Goal: Task Accomplishment & Management: Use online tool/utility

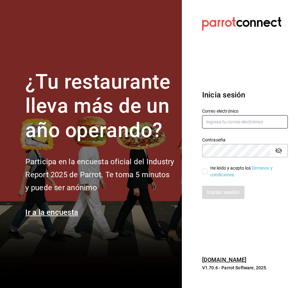
click at [229, 118] on input "text" at bounding box center [245, 121] width 86 height 13
type input "djzak"
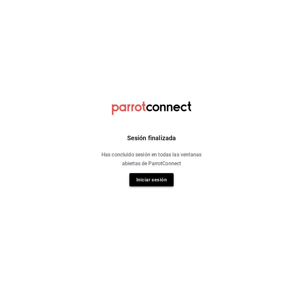
drag, startPoint x: 150, startPoint y: 184, endPoint x: 146, endPoint y: 184, distance: 3.2
click at [146, 184] on button "Iniciar sesión" at bounding box center [151, 179] width 44 height 13
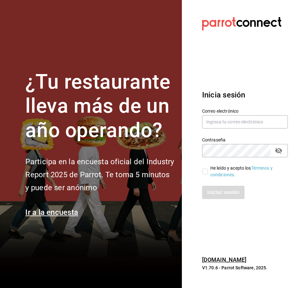
click at [149, 180] on h2 "Participa en la encuesta oficial del Industry Report 2025 de Parrot. Te toma 5 …" at bounding box center [99, 174] width 149 height 39
click at [221, 125] on input "text" at bounding box center [245, 121] width 86 height 13
type input "djzak@outlook.com"
click at [206, 170] on input "He leído y acepto los Términos y condiciones." at bounding box center [205, 172] width 6 height 6
checkbox input "true"
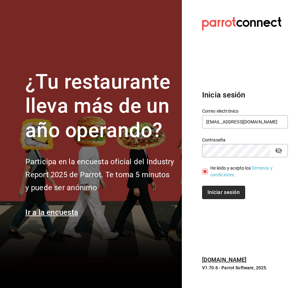
click at [221, 192] on button "Iniciar sesión" at bounding box center [223, 192] width 43 height 13
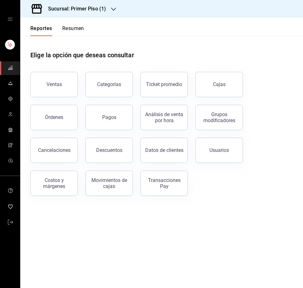
click at [71, 88] on button "Ventas" at bounding box center [53, 84] width 47 height 25
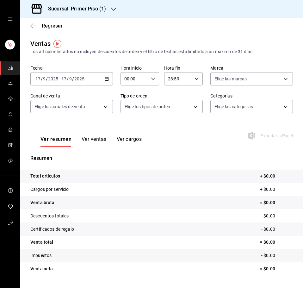
click at [112, 78] on div "Fecha [DATE] [DATE] - [DATE] [DATE] Hora inicio 00:00 Hora inicio Hora fin 23:5…" at bounding box center [161, 93] width 262 height 56
click at [105, 78] on \(Stroke\) "button" at bounding box center [107, 78] width 4 height 3
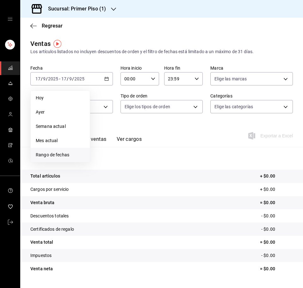
click at [77, 151] on li "Rango de fechas" at bounding box center [60, 155] width 59 height 14
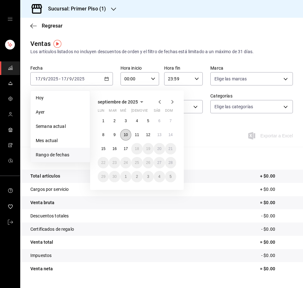
click at [126, 134] on abbr "10" at bounding box center [126, 135] width 4 height 4
click at [104, 147] on abbr "15" at bounding box center [103, 148] width 4 height 4
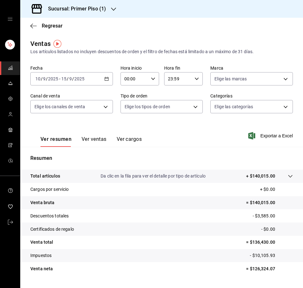
click at [94, 138] on button "Ver ventas" at bounding box center [94, 141] width 25 height 11
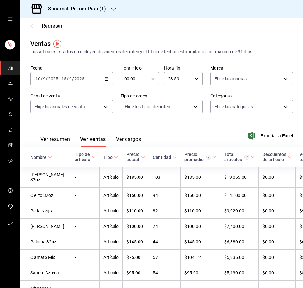
click at [59, 139] on button "Ver resumen" at bounding box center [54, 141] width 29 height 11
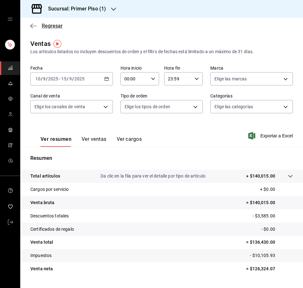
click at [32, 25] on icon "button" at bounding box center [33, 26] width 6 height 6
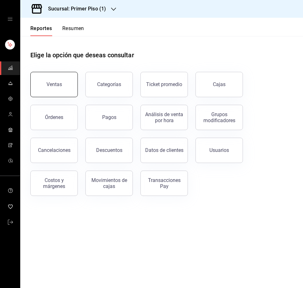
click at [62, 79] on button "Ventas" at bounding box center [53, 84] width 47 height 25
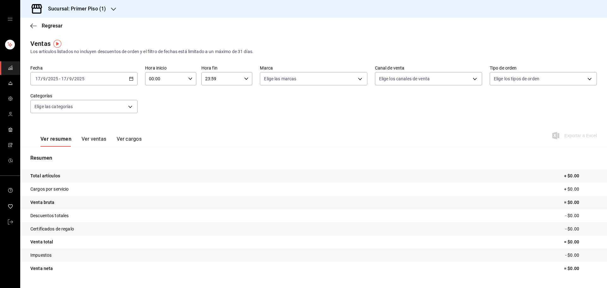
click at [125, 80] on div "2025-09-17 17 / 9 / 2025 - 2025-09-17 17 / 9 / 2025" at bounding box center [83, 78] width 107 height 13
click at [74, 153] on span "Rango de fechas" at bounding box center [60, 154] width 49 height 7
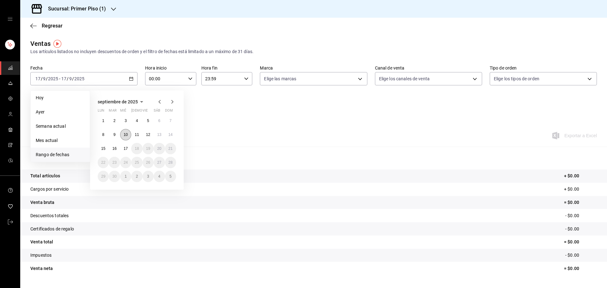
click at [129, 136] on button "10" at bounding box center [125, 134] width 11 height 11
click at [102, 148] on abbr "15" at bounding box center [103, 148] width 4 height 4
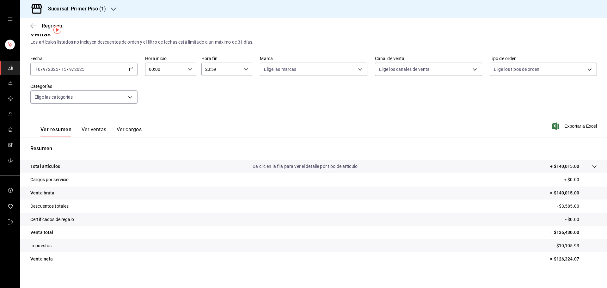
scroll to position [15, 0]
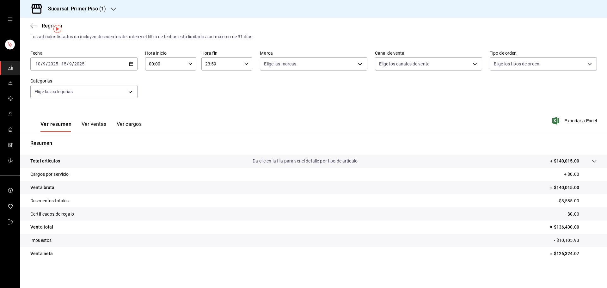
click at [106, 127] on div "Ver resumen Ver ventas Ver cargos" at bounding box center [90, 126] width 101 height 11
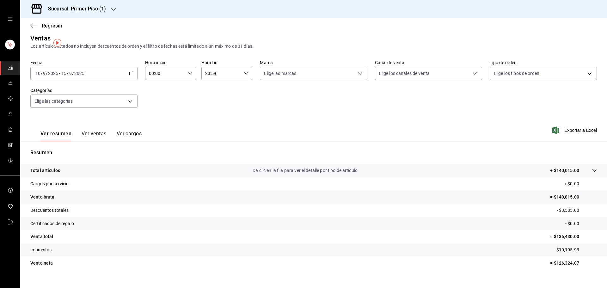
scroll to position [0, 0]
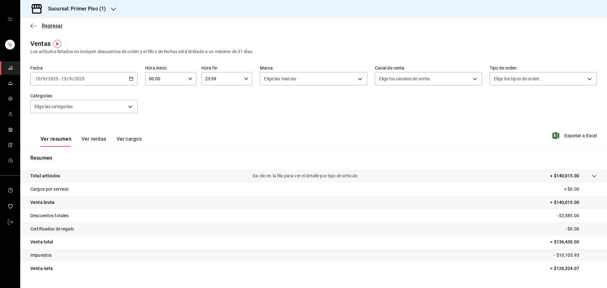
click at [33, 26] on icon "button" at bounding box center [33, 26] width 6 height 0
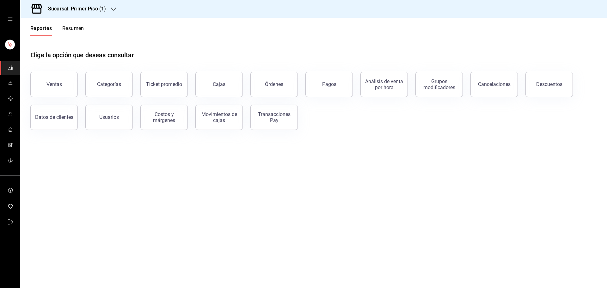
click at [71, 22] on div "Reportes Resumen" at bounding box center [52, 27] width 64 height 18
click at [79, 28] on button "Resumen" at bounding box center [73, 30] width 22 height 11
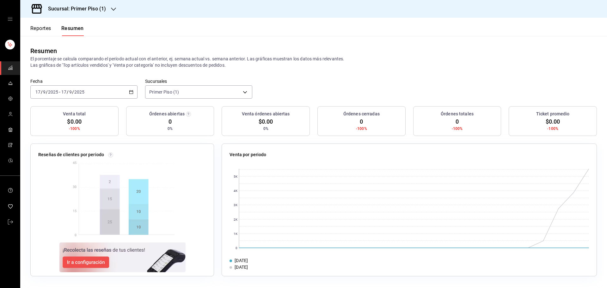
click at [130, 93] on icon "button" at bounding box center [131, 92] width 4 height 4
click at [76, 178] on li "Rango de fechas" at bounding box center [60, 182] width 59 height 14
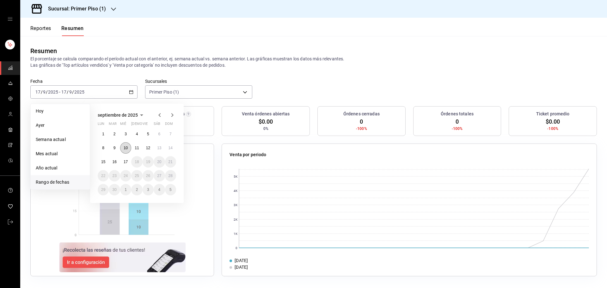
click at [124, 149] on abbr "10" at bounding box center [126, 148] width 4 height 4
click at [105, 163] on abbr "15" at bounding box center [103, 162] width 4 height 4
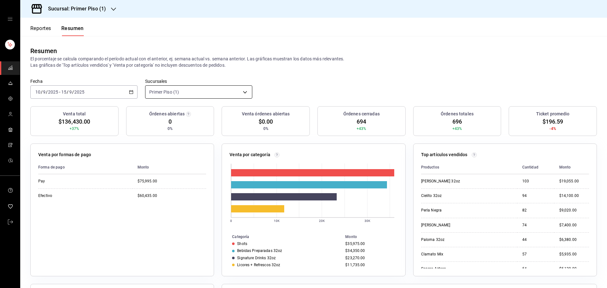
click at [244, 90] on body "Sucursal: Primer Piso (1) Reportes Resumen Resumen El porcentaje se calcula com…" at bounding box center [303, 144] width 607 height 288
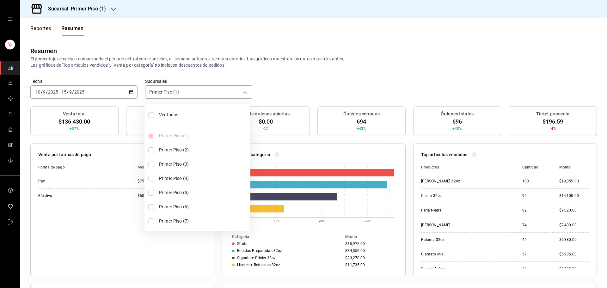
click at [152, 153] on li "Primer Piso (2)" at bounding box center [198, 150] width 106 height 14
type input "[object Object],[object Object]"
checkbox input "true"
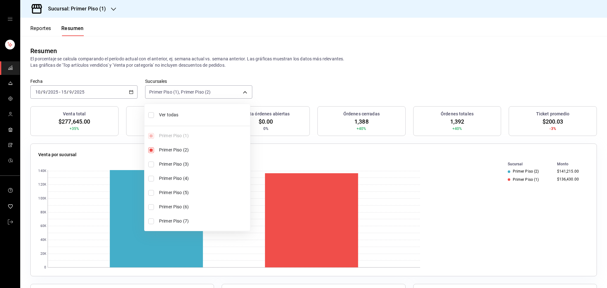
click at [153, 196] on li "Primer Piso (5)" at bounding box center [198, 193] width 106 height 14
type input "[object Object],[object Object],[object Object]"
checkbox input "true"
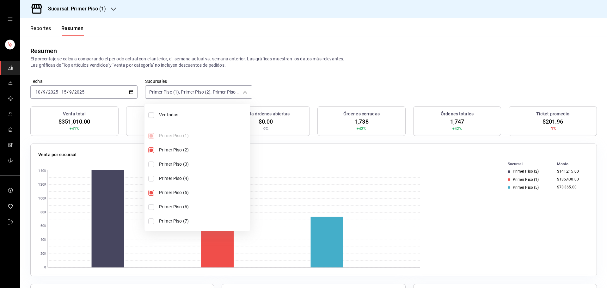
click at [151, 222] on input "checkbox" at bounding box center [151, 222] width 6 height 6
checkbox input "true"
type input "[object Object],[object Object],[object Object],[object Object]"
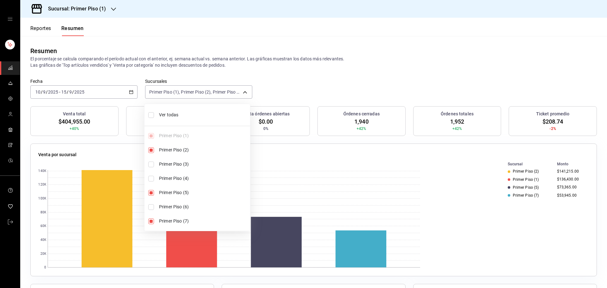
click at [303, 36] on div at bounding box center [303, 144] width 607 height 288
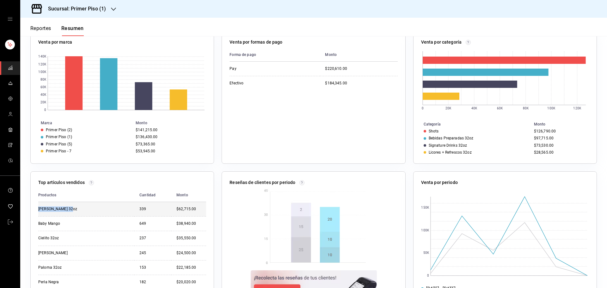
drag, startPoint x: 73, startPoint y: 209, endPoint x: 39, endPoint y: 207, distance: 34.2
click at [39, 207] on div "Jackie Chan 32oz" at bounding box center [69, 209] width 63 height 5
copy div "Jackie Chan 32oz"
drag, startPoint x: 223, startPoint y: 28, endPoint x: 219, endPoint y: 28, distance: 3.5
click at [222, 28] on header "Reportes Resumen" at bounding box center [313, 27] width 587 height 18
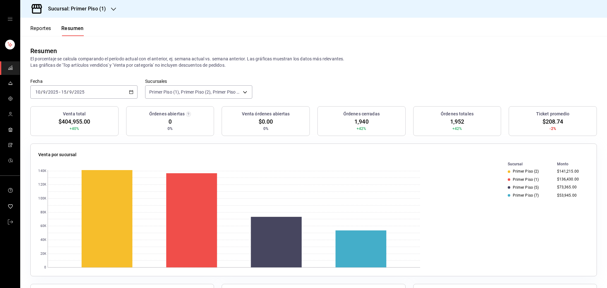
click at [114, 7] on icon "button" at bounding box center [113, 9] width 5 height 5
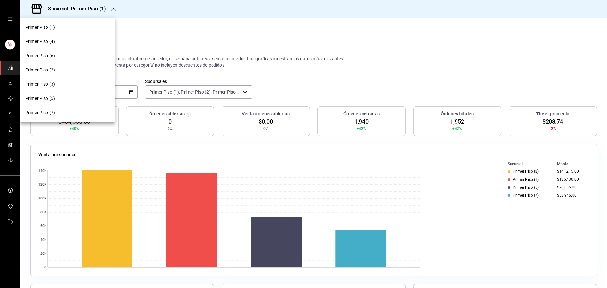
click at [86, 65] on div "Primer Piso (2)" at bounding box center [67, 70] width 95 height 14
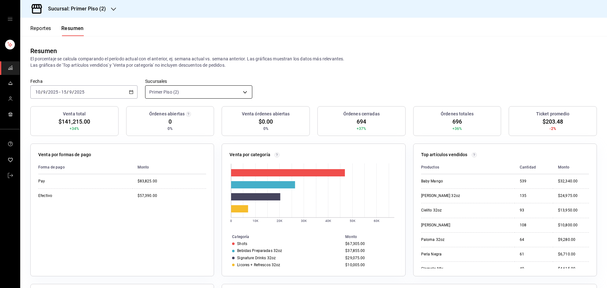
click at [244, 92] on body "Sucursal: Primer Piso (2) Reportes Resumen Resumen El porcentaje se calcula com…" at bounding box center [303, 144] width 607 height 288
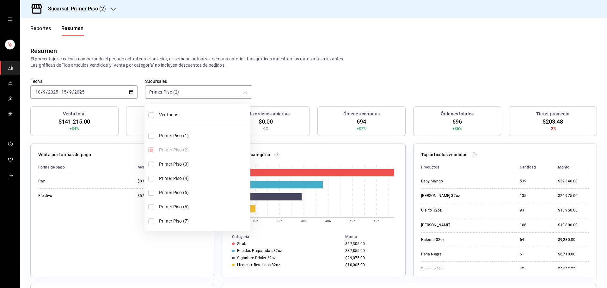
click at [115, 11] on div at bounding box center [303, 144] width 607 height 288
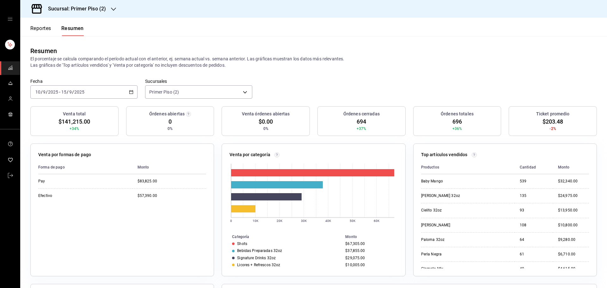
click at [113, 9] on icon "button" at bounding box center [113, 9] width 5 height 5
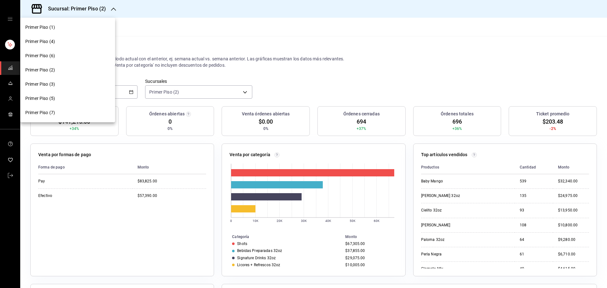
click at [73, 81] on div "Primer Piso (3)" at bounding box center [67, 84] width 95 height 14
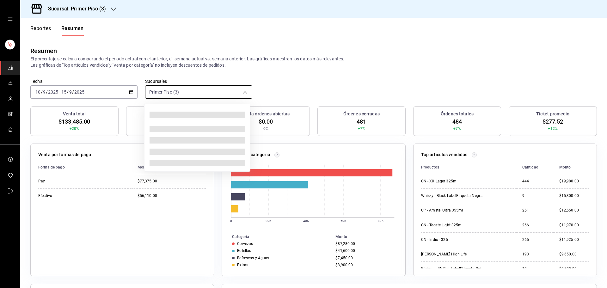
click at [246, 96] on body "Sucursal: Primer Piso (3) Reportes Resumen Resumen El porcentaje se calcula com…" at bounding box center [303, 144] width 607 height 288
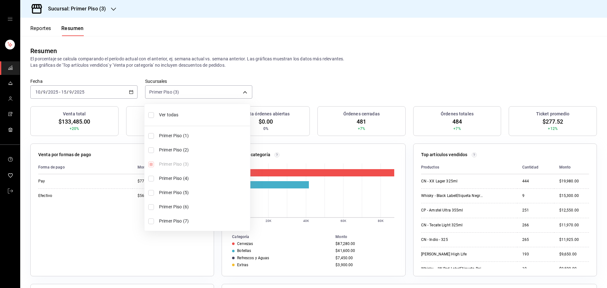
click at [152, 181] on input "checkbox" at bounding box center [151, 179] width 6 height 6
checkbox input "true"
type input "[object Object],[object Object]"
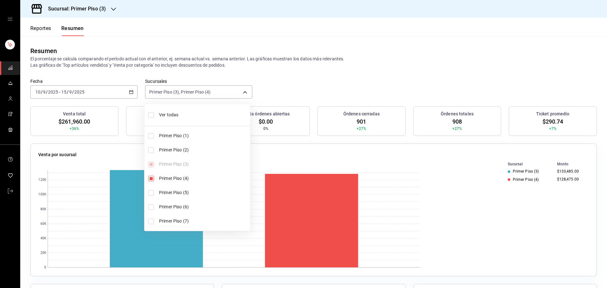
click at [151, 223] on input "checkbox" at bounding box center [151, 222] width 6 height 6
checkbox input "true"
type input "[object Object],[object Object],[object Object]"
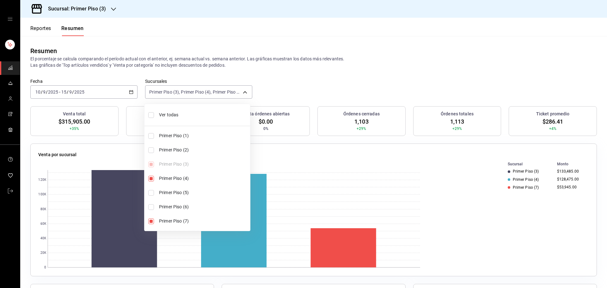
click at [291, 89] on div at bounding box center [303, 144] width 607 height 288
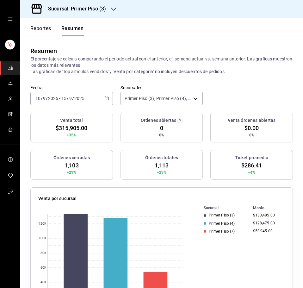
click at [114, 10] on icon "button" at bounding box center [113, 9] width 5 height 5
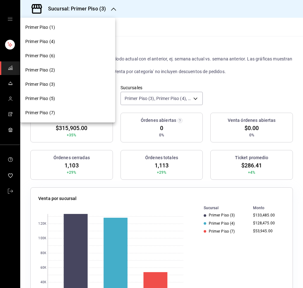
click at [80, 57] on div "Primer Piso (6)" at bounding box center [67, 55] width 85 height 7
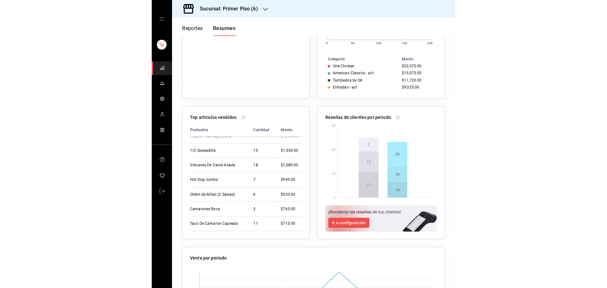
scroll to position [202, 1]
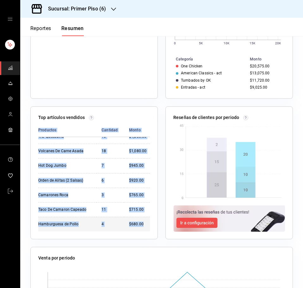
drag, startPoint x: 38, startPoint y: 129, endPoint x: 139, endPoint y: 222, distance: 137.4
click at [139, 222] on table "Productos Cantidad Monto Orden de Boneless (1 Salsa) 66 $10,320.00 Nachos Con C…" at bounding box center [94, 78] width 112 height 305
copy table "Productos Cantidad Monto Orden de Boneless (1 Salsa) 66 $10,320.00 Nachos Con C…"
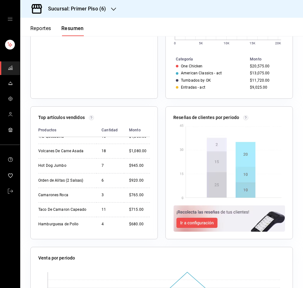
click at [112, 6] on div at bounding box center [113, 9] width 5 height 7
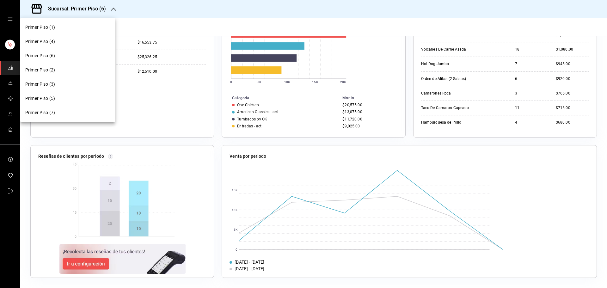
scroll to position [139, 0]
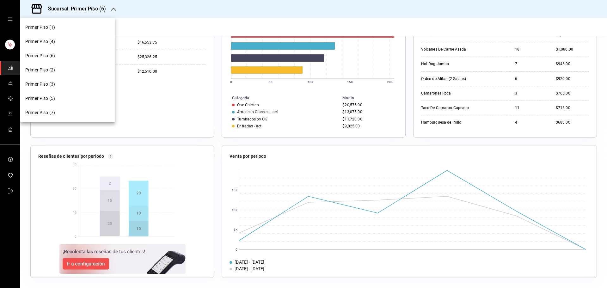
click at [161, 12] on div at bounding box center [303, 144] width 607 height 288
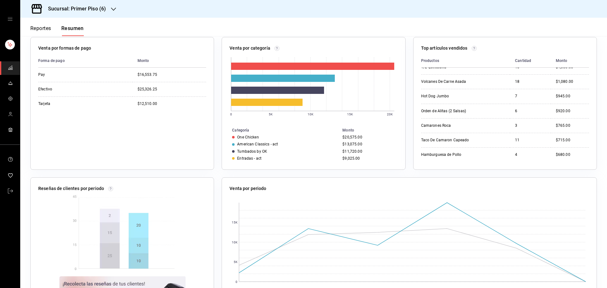
scroll to position [76, 0]
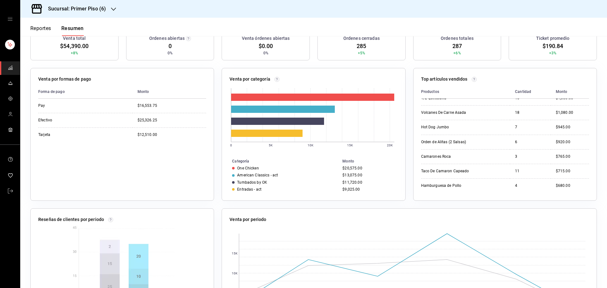
click at [37, 28] on button "Reportes" at bounding box center [40, 30] width 21 height 11
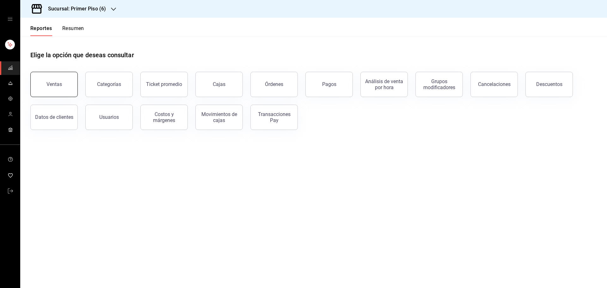
click at [58, 85] on div "Ventas" at bounding box center [53, 84] width 15 height 6
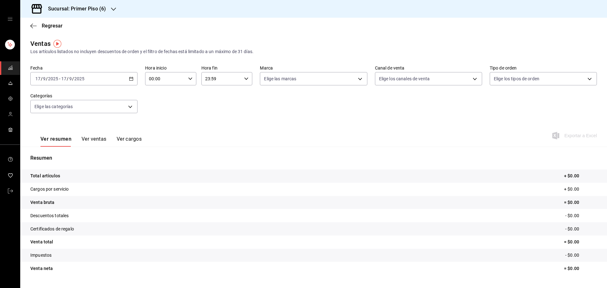
click at [126, 81] on div "2025-09-17 17 / 9 / 2025 - 2025-09-17 17 / 9 / 2025" at bounding box center [83, 78] width 107 height 13
click at [82, 153] on span "Rango de fechas" at bounding box center [60, 154] width 49 height 7
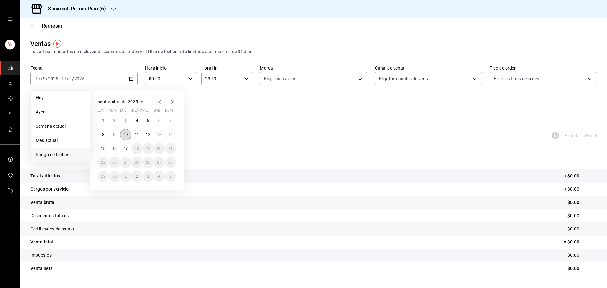
click at [129, 135] on button "10" at bounding box center [125, 134] width 11 height 11
click at [105, 149] on button "15" at bounding box center [103, 148] width 11 height 11
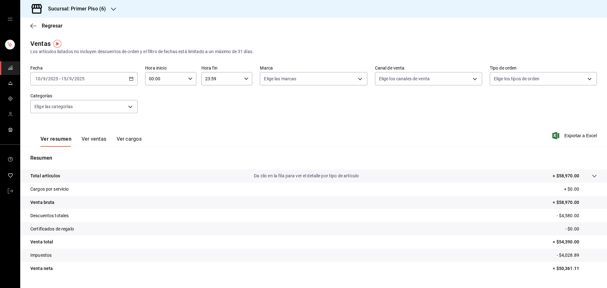
click at [99, 142] on button "Ver ventas" at bounding box center [94, 141] width 25 height 11
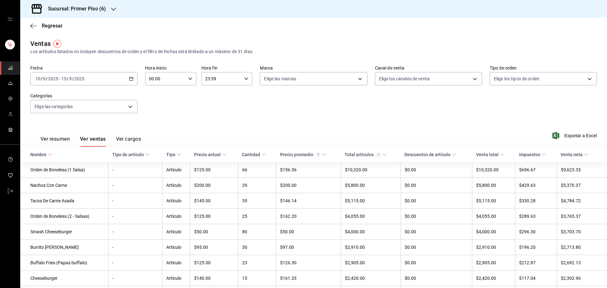
click at [264, 151] on th "Cantidad" at bounding box center [257, 154] width 38 height 15
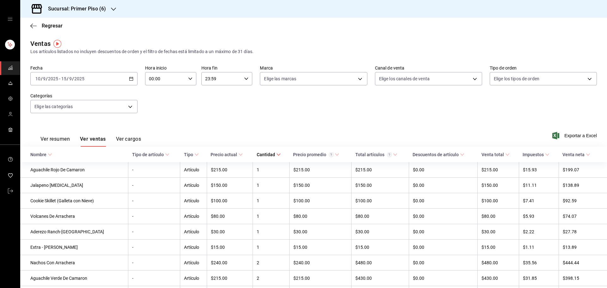
click at [116, 9] on div "Sucursal: Primer Piso (6)" at bounding box center [71, 9] width 93 height 18
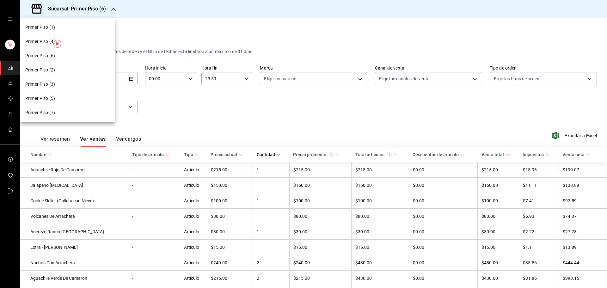
click at [96, 27] on div "Primer Piso (1)" at bounding box center [67, 27] width 85 height 7
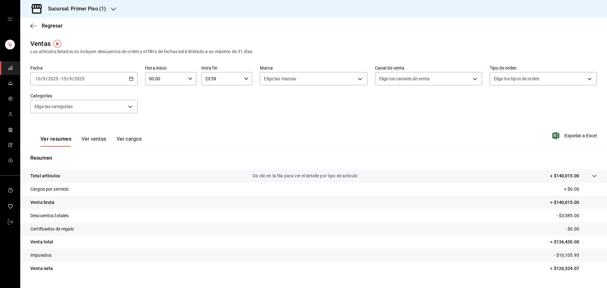
click at [100, 137] on button "Ver ventas" at bounding box center [94, 141] width 25 height 11
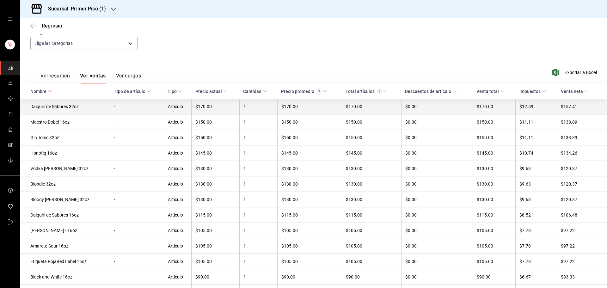
scroll to position [32, 0]
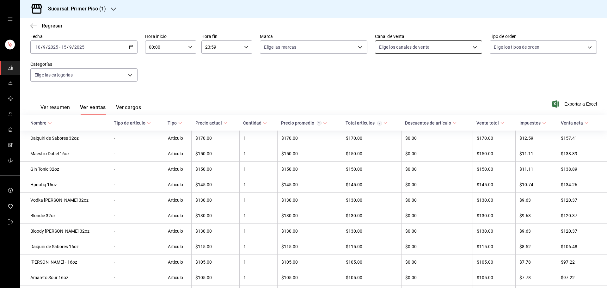
click at [303, 52] on body "Sucursal: Primer Piso (1) Regresar Ventas Los artículos listados no incluyen de…" at bounding box center [303, 144] width 607 height 288
click at [191, 81] on div at bounding box center [303, 144] width 607 height 288
click at [114, 7] on icon "button" at bounding box center [113, 9] width 5 height 5
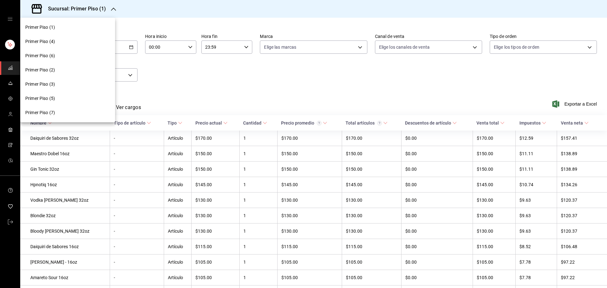
click at [82, 84] on div "Primer Piso (3)" at bounding box center [67, 84] width 85 height 7
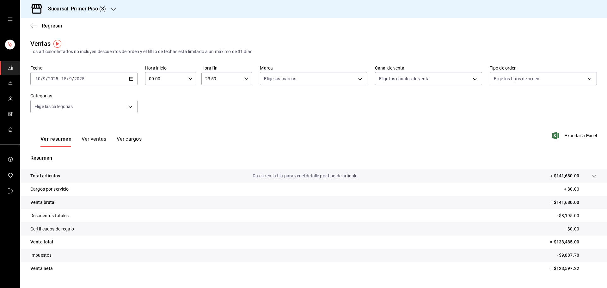
click at [96, 139] on button "Ver ventas" at bounding box center [94, 141] width 25 height 11
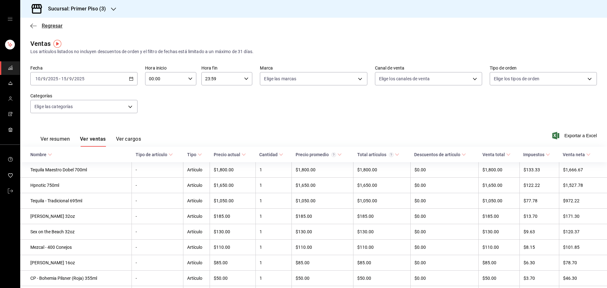
click at [32, 24] on icon "button" at bounding box center [31, 25] width 3 height 5
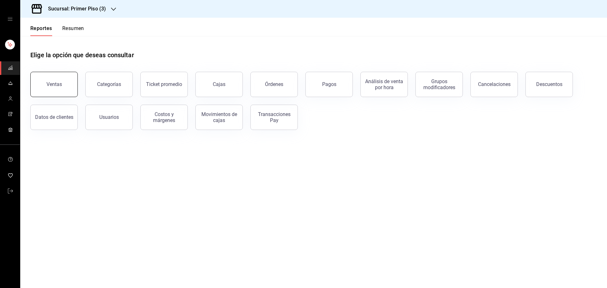
click at [64, 89] on button "Ventas" at bounding box center [53, 84] width 47 height 25
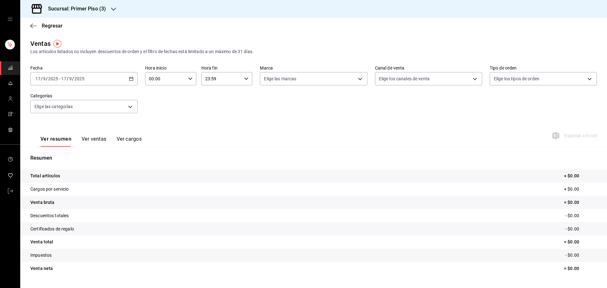
click at [129, 80] on icon "button" at bounding box center [131, 79] width 4 height 4
click at [76, 157] on span "Rango de fechas" at bounding box center [60, 154] width 49 height 7
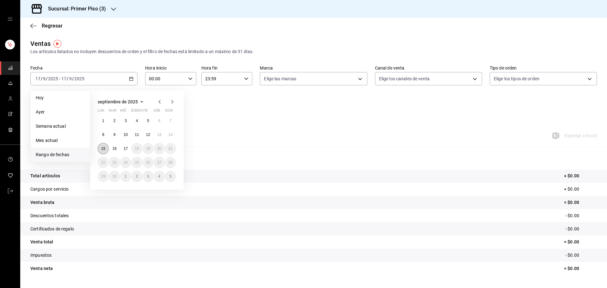
click at [104, 151] on abbr "15" at bounding box center [103, 148] width 4 height 4
click at [104, 148] on abbr "15" at bounding box center [103, 148] width 4 height 4
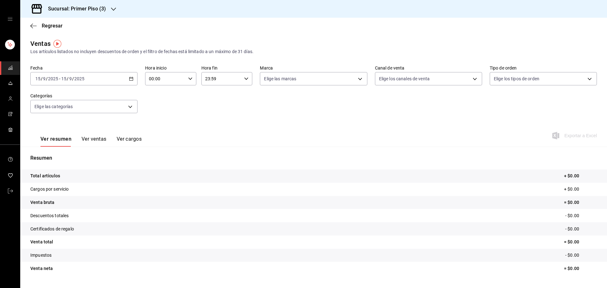
click at [97, 140] on button "Ver ventas" at bounding box center [94, 141] width 25 height 11
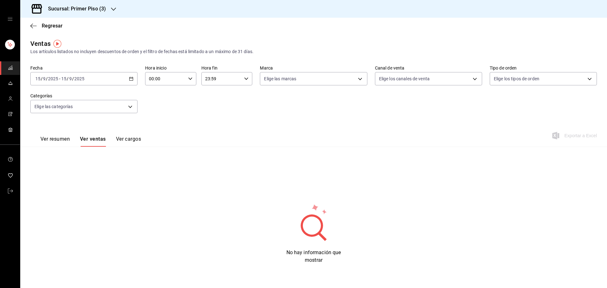
click at [303, 231] on circle at bounding box center [312, 226] width 18 height 18
click at [115, 9] on icon "button" at bounding box center [113, 9] width 5 height 5
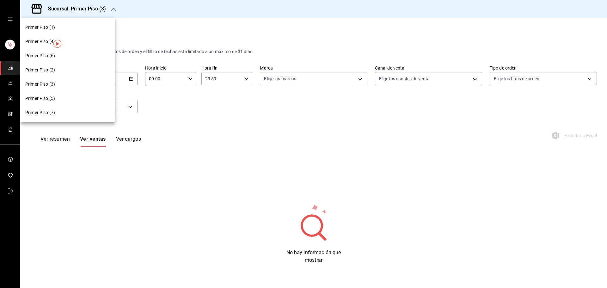
click at [87, 29] on div "Primer Piso (1)" at bounding box center [67, 27] width 85 height 7
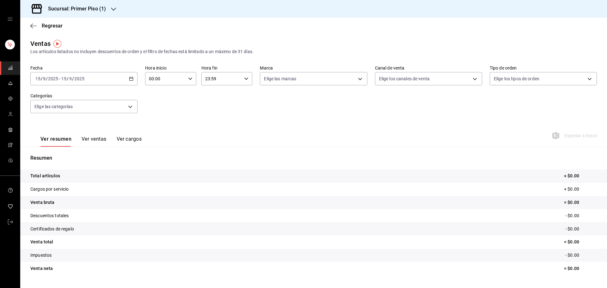
click at [92, 141] on button "Ver ventas" at bounding box center [94, 141] width 25 height 11
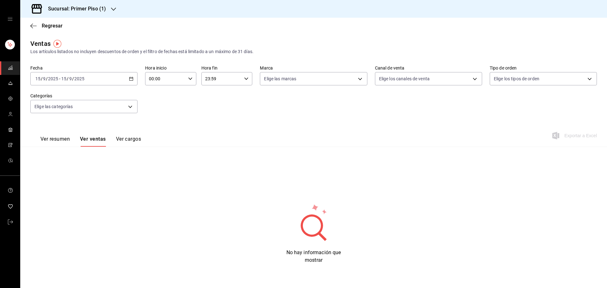
click at [130, 79] on icon "button" at bounding box center [131, 79] width 4 height 4
click at [72, 155] on span "Rango de fechas" at bounding box center [60, 154] width 49 height 7
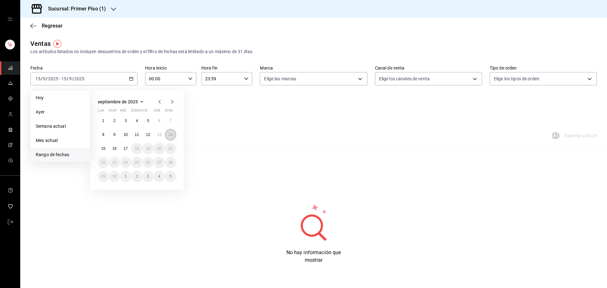
click at [166, 134] on button "14" at bounding box center [170, 134] width 11 height 11
click at [161, 136] on abbr "13" at bounding box center [159, 135] width 4 height 4
